Goal: Obtain resource: Obtain resource

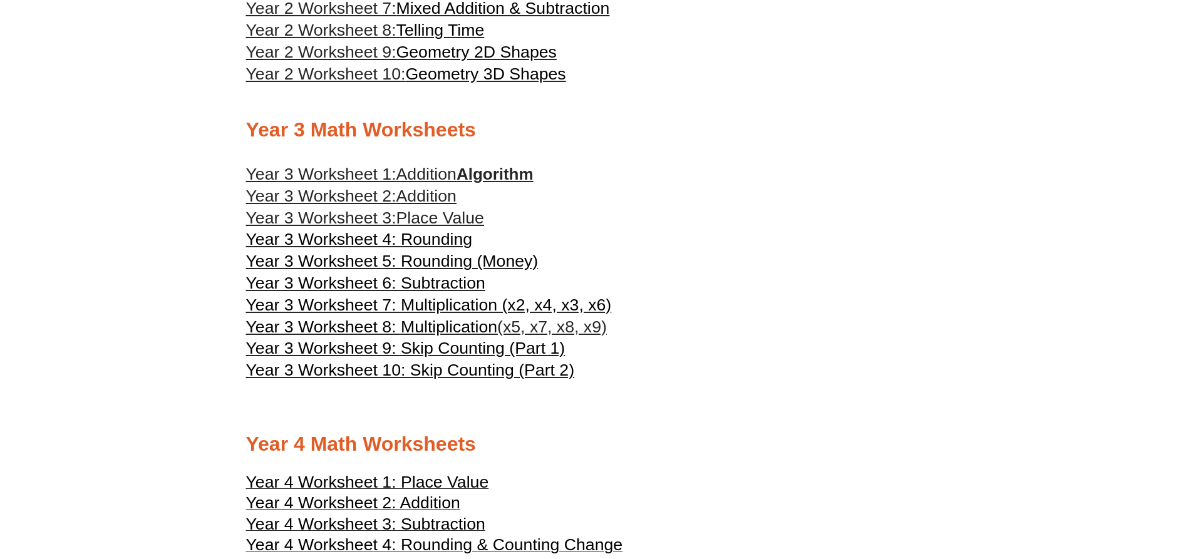
scroll to position [1312, 0]
click at [445, 197] on span "Addition" at bounding box center [426, 195] width 60 height 19
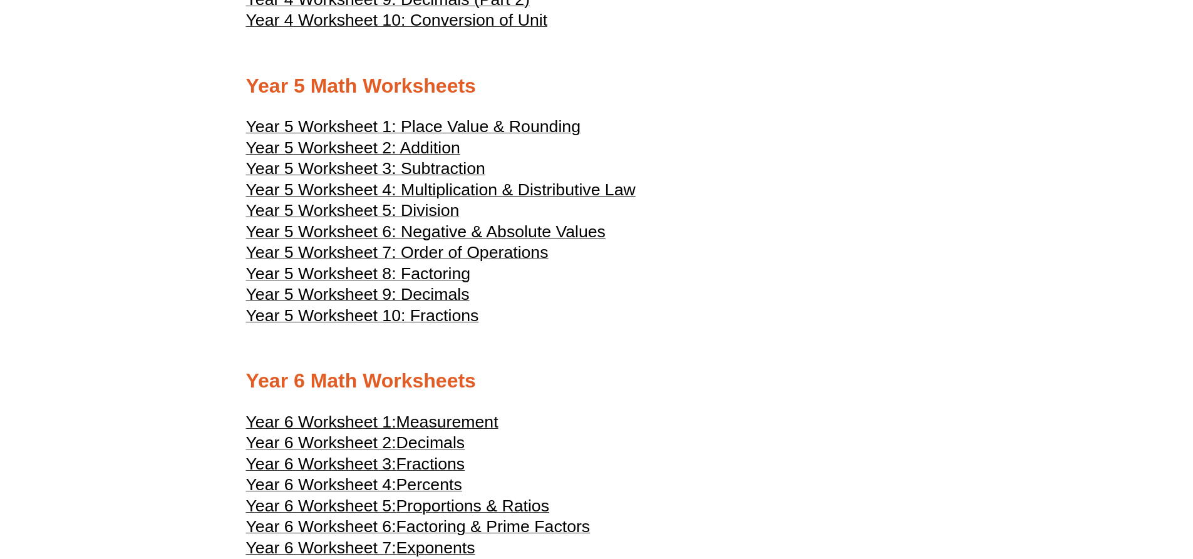
scroll to position [2124, 0]
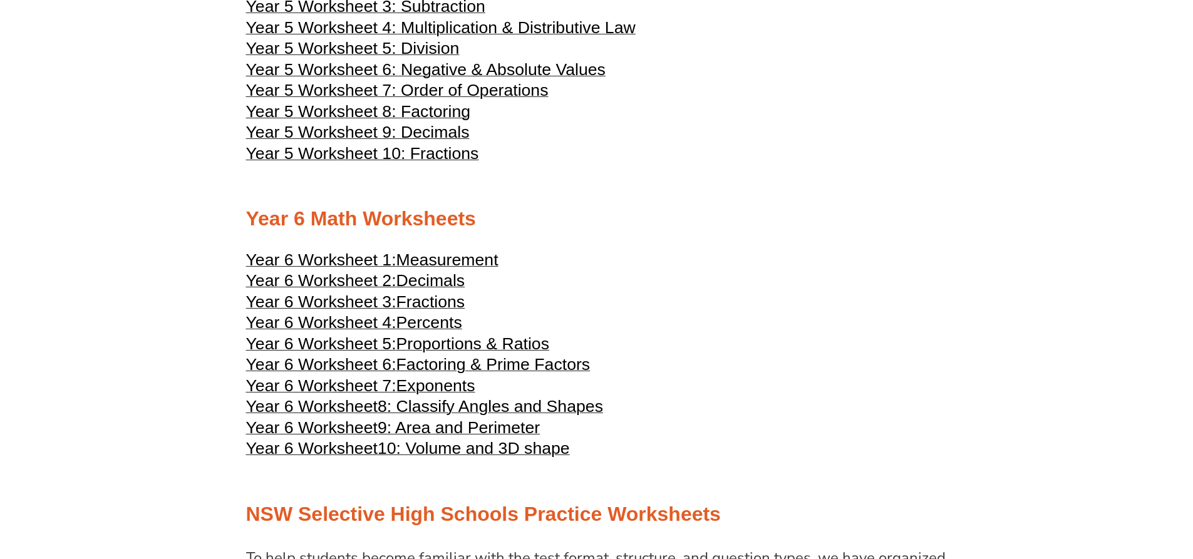
click at [445, 318] on span "Percents" at bounding box center [429, 322] width 66 height 19
click at [434, 339] on span "Proportions & Ratios" at bounding box center [472, 343] width 153 height 19
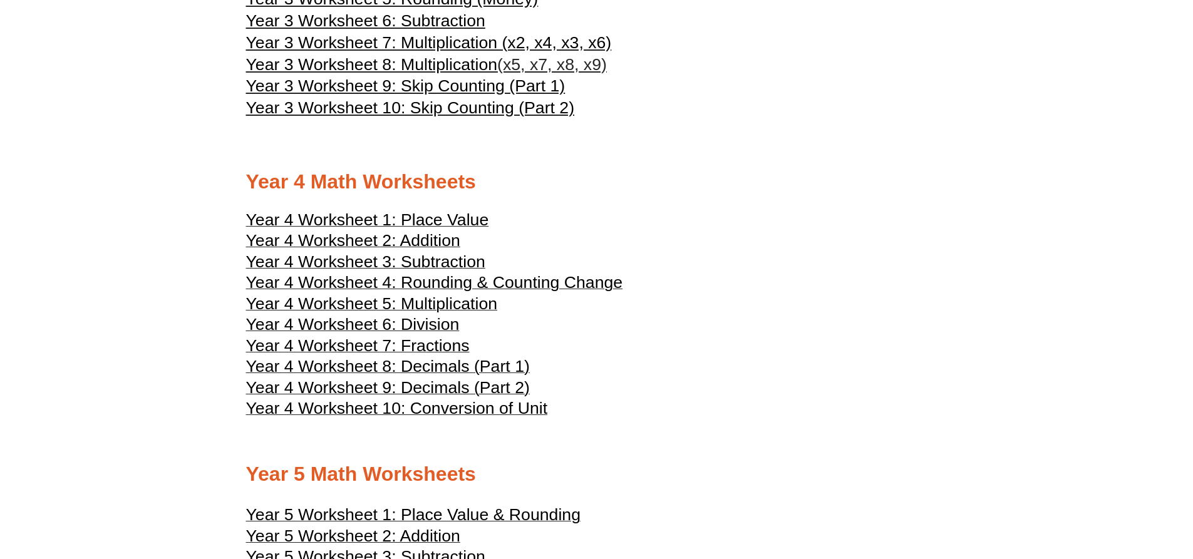
scroll to position [1686, 0]
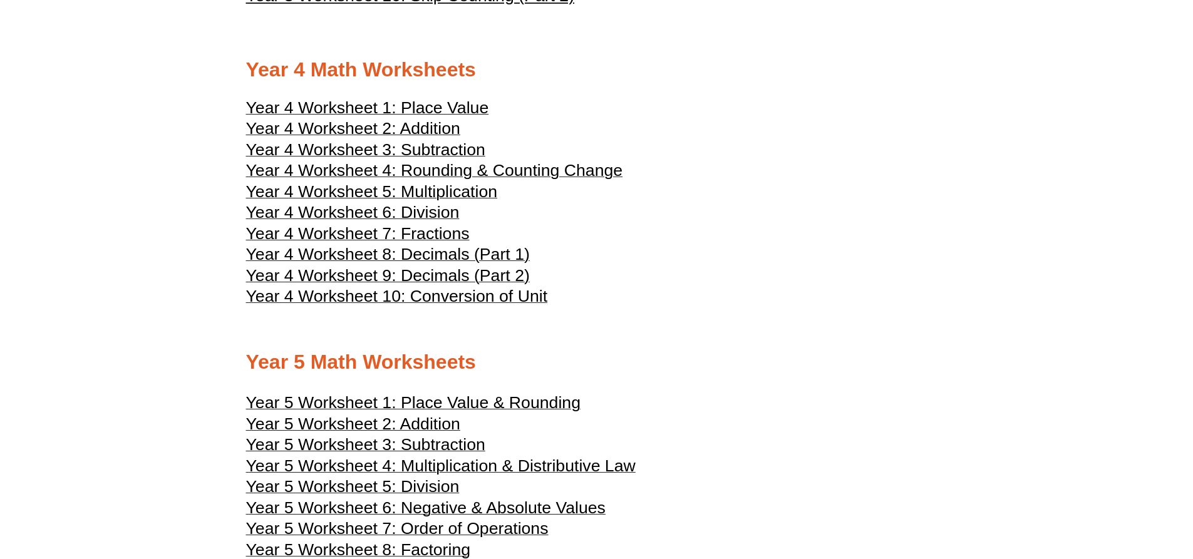
click at [438, 106] on span "Year 4 Worksheet 1: Place Value" at bounding box center [367, 107] width 243 height 19
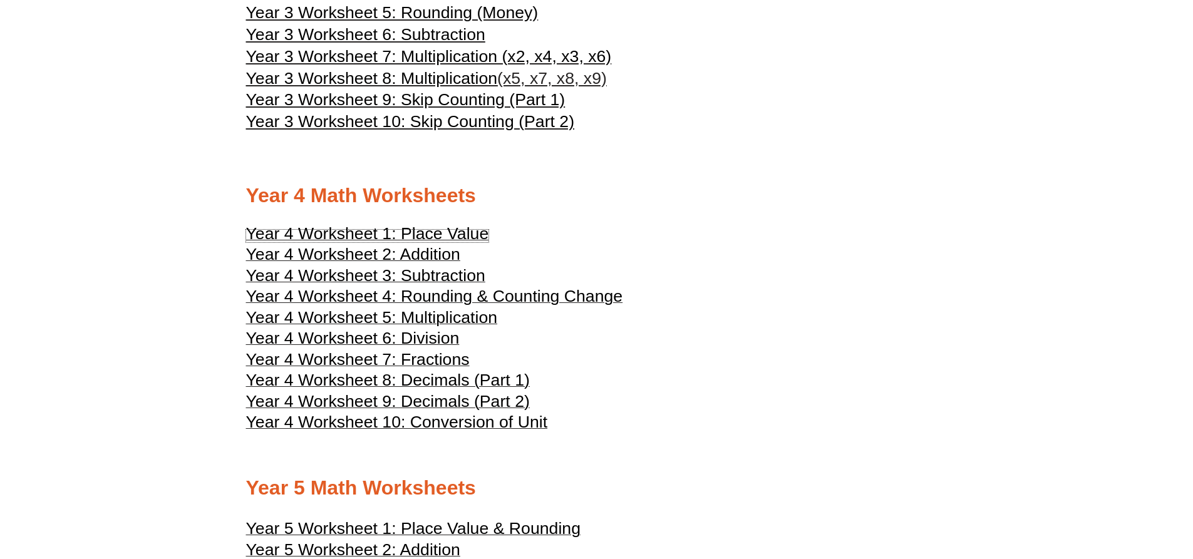
scroll to position [1561, 0]
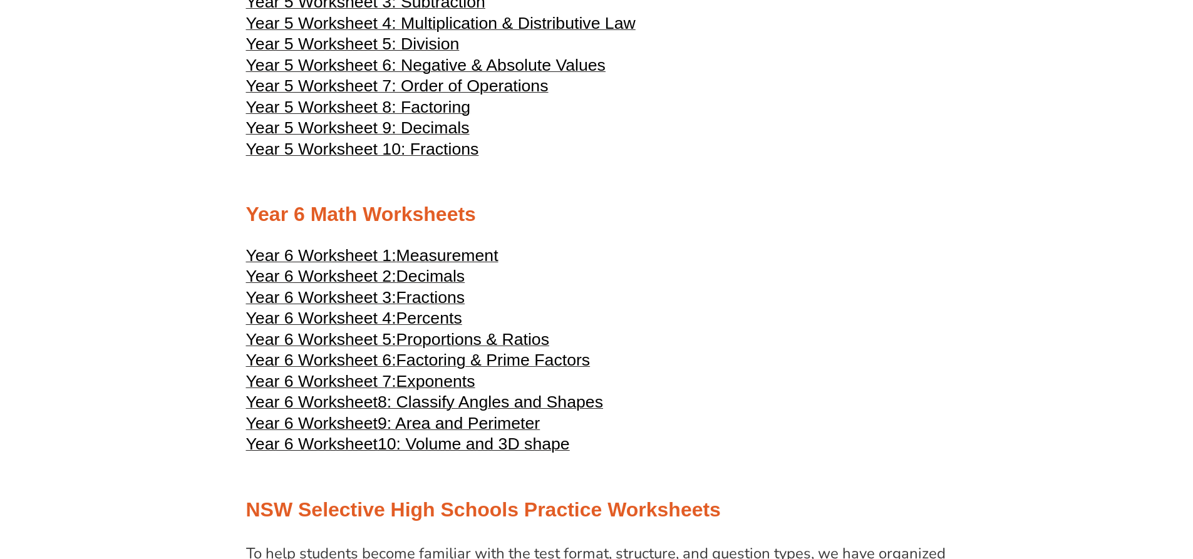
scroll to position [2124, 0]
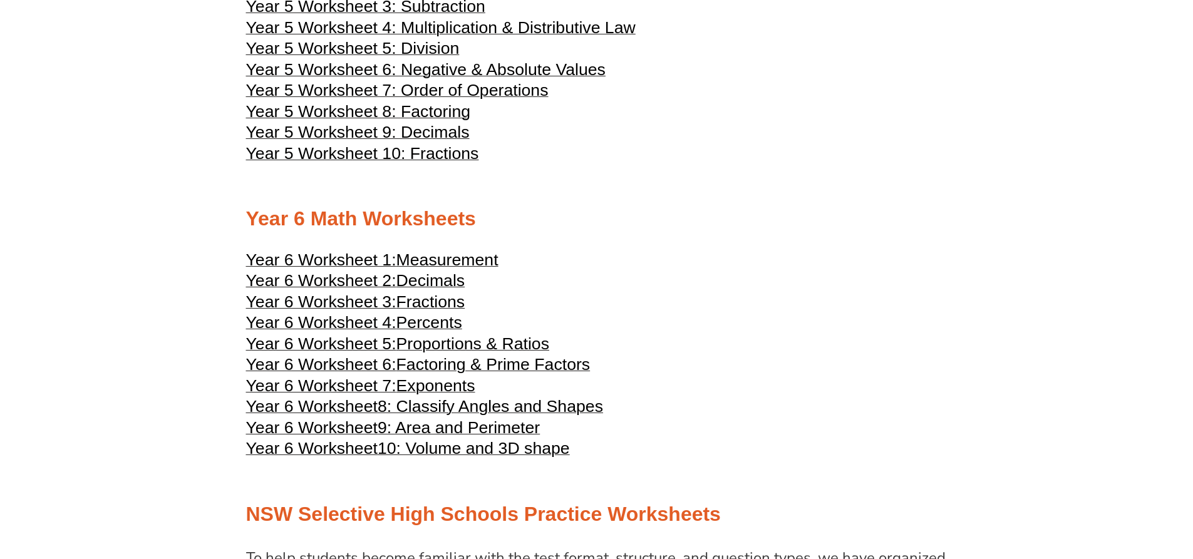
click at [446, 299] on span "Fractions" at bounding box center [430, 301] width 69 height 19
